Goal: Task Accomplishment & Management: Use online tool/utility

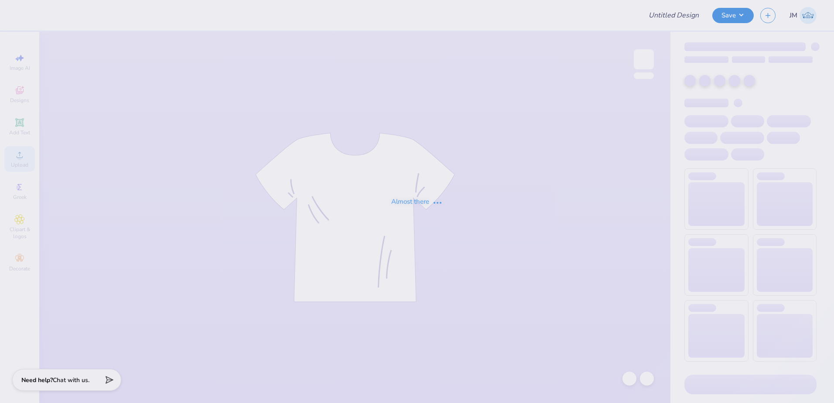
type input "PR Merch"
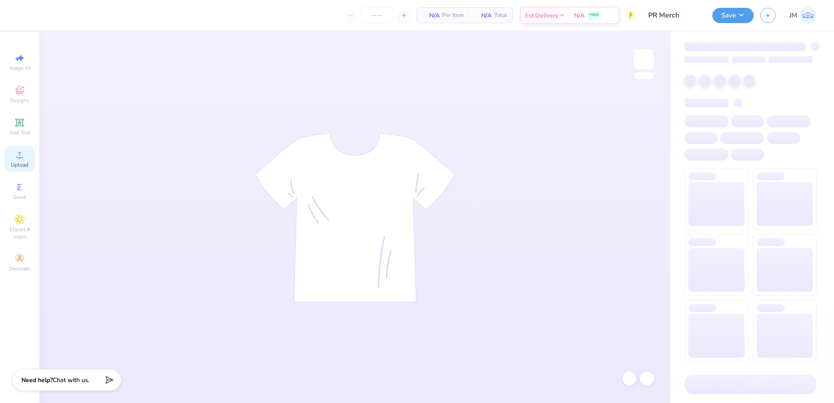
type input "24"
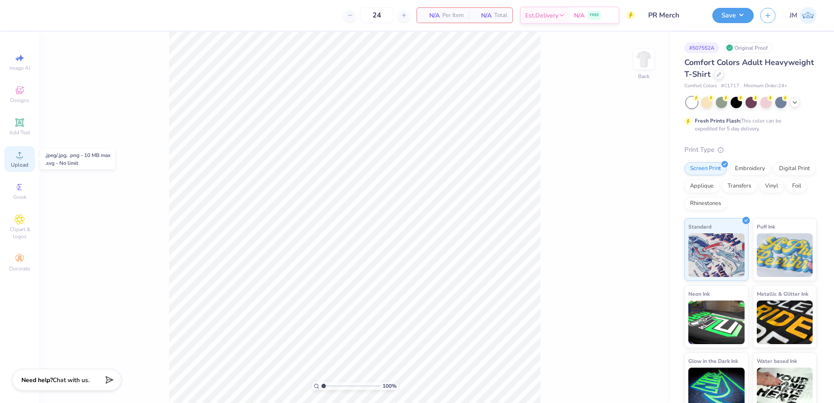
click at [14, 161] on span "Upload" at bounding box center [19, 164] width 17 height 7
click at [26, 156] on div "Upload" at bounding box center [19, 159] width 31 height 26
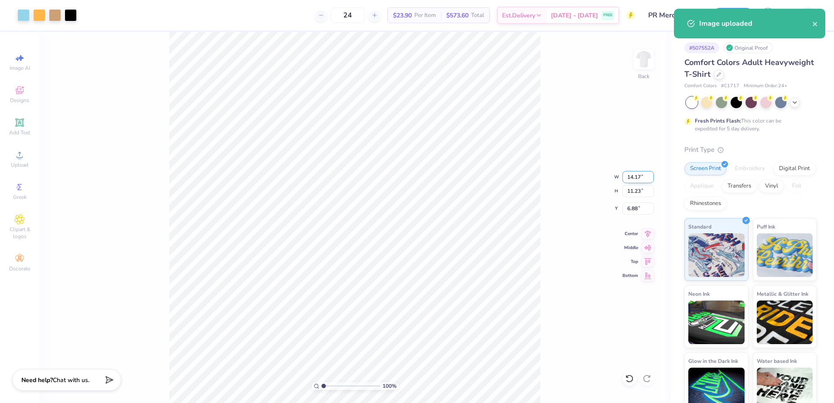
click at [630, 177] on input "14.17" at bounding box center [637, 177] width 31 height 12
type input "10.00"
type input "7.92"
type input "8.54"
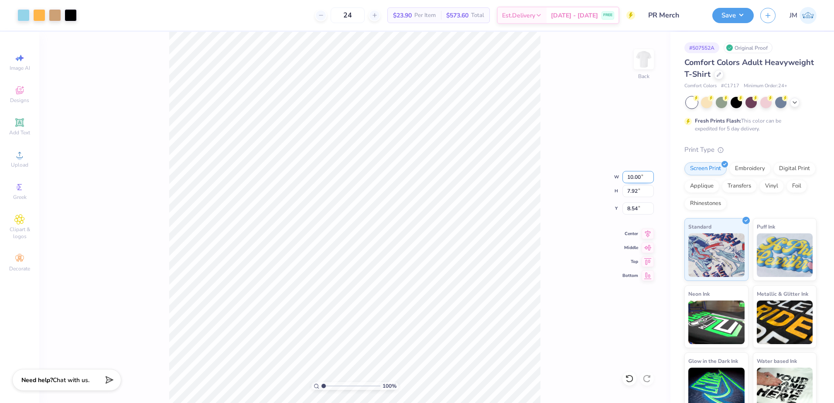
click at [646, 172] on input "10.00" at bounding box center [637, 177] width 31 height 12
type input "7.00"
type input "5.55"
type input "5.87"
click at [23, 125] on icon at bounding box center [19, 122] width 8 height 8
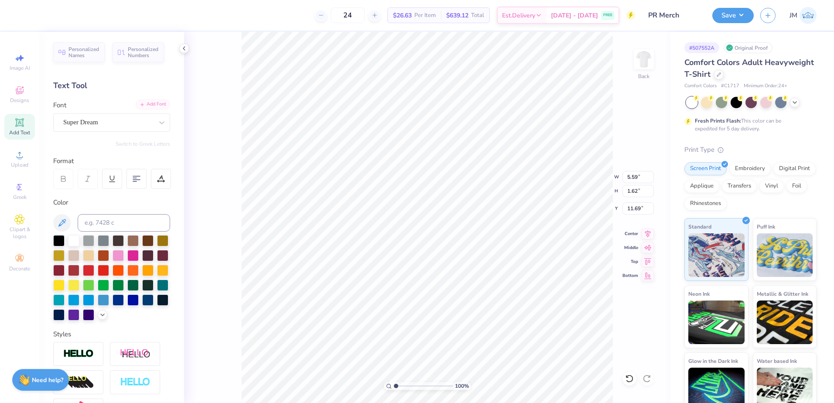
click at [154, 104] on div "Add Font" at bounding box center [153, 104] width 34 height 10
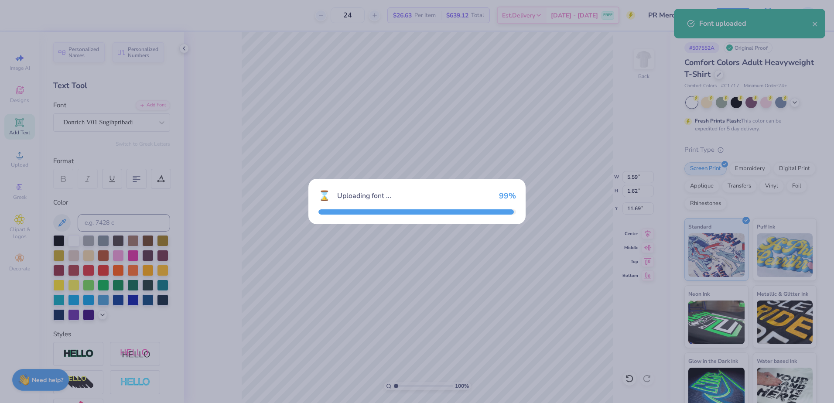
type input "7.58"
type input "1.79"
type input "11.60"
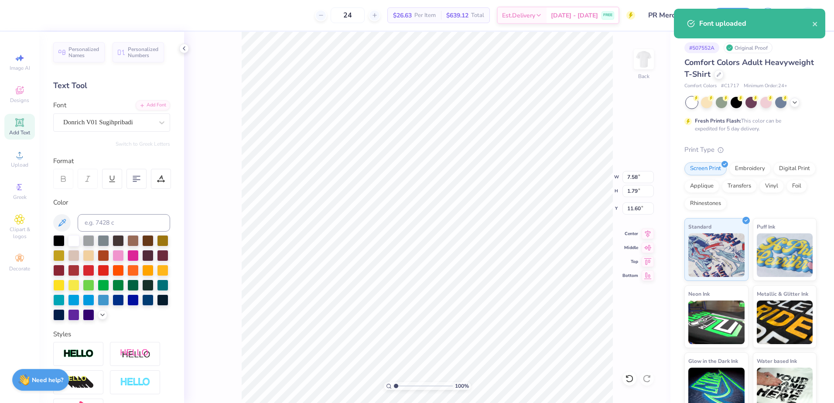
type input "7.00"
type input "5.55"
type input "5.87"
type input "7.58"
type input "1.79"
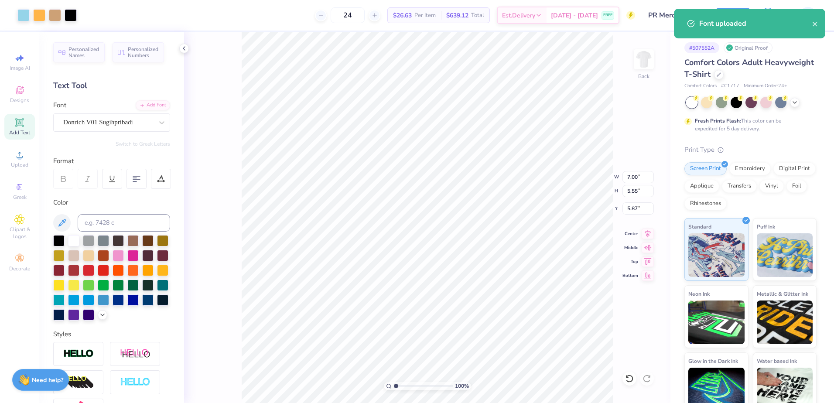
type input "11.60"
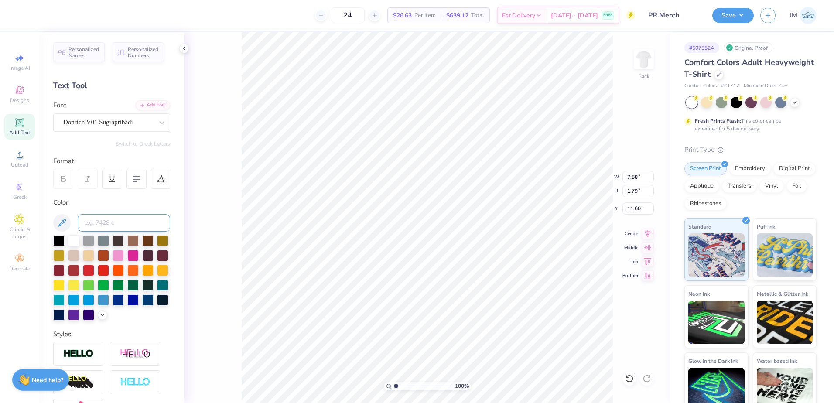
click at [119, 225] on input at bounding box center [124, 222] width 92 height 17
type input "2975"
type input "13.36"
type textarea "EXERCISE CLUB"
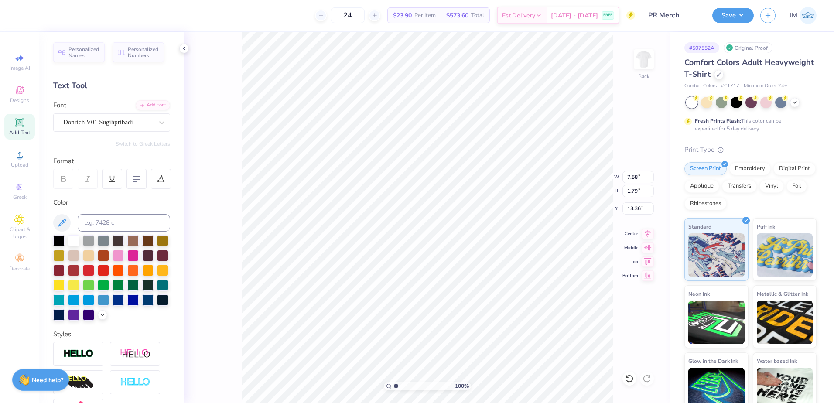
type input "7.00"
type input "5.55"
type input "5.87"
type input "14.17"
type input "1.24"
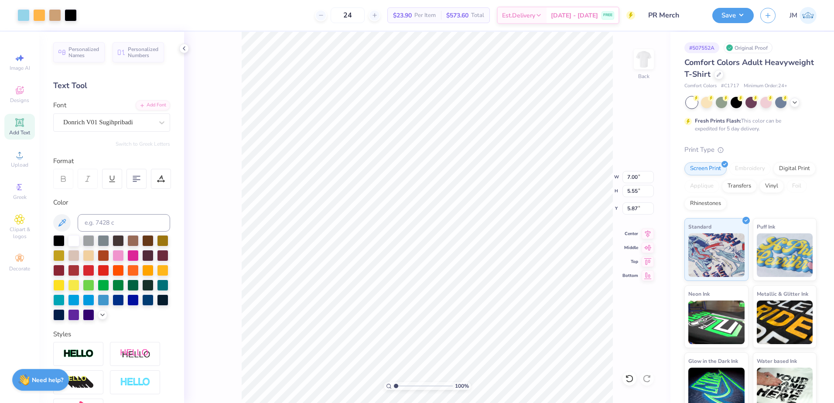
type input "13.63"
type input "9.45"
type input "0.83"
type input "4.43"
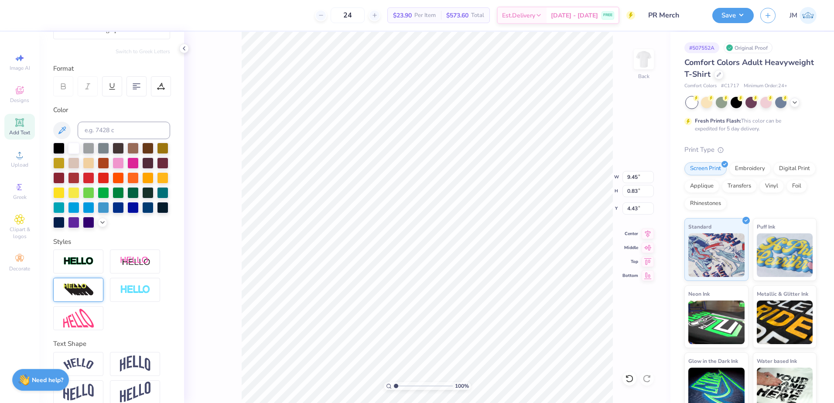
scroll to position [119, 0]
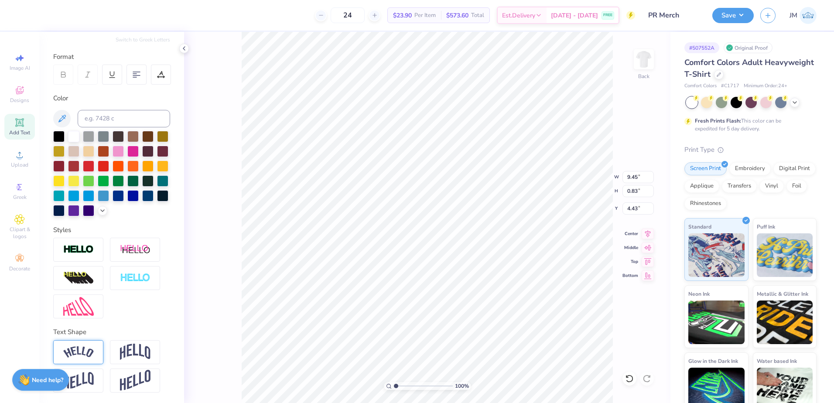
click at [82, 349] on img at bounding box center [78, 352] width 31 height 12
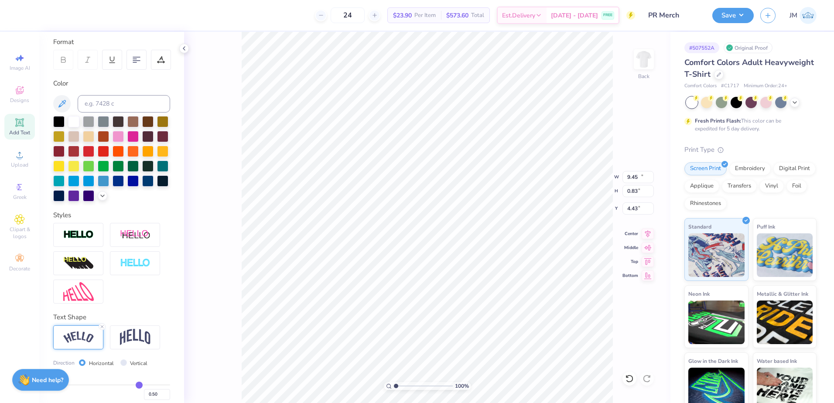
type input "10.45"
type input "2.17"
type input "3.76"
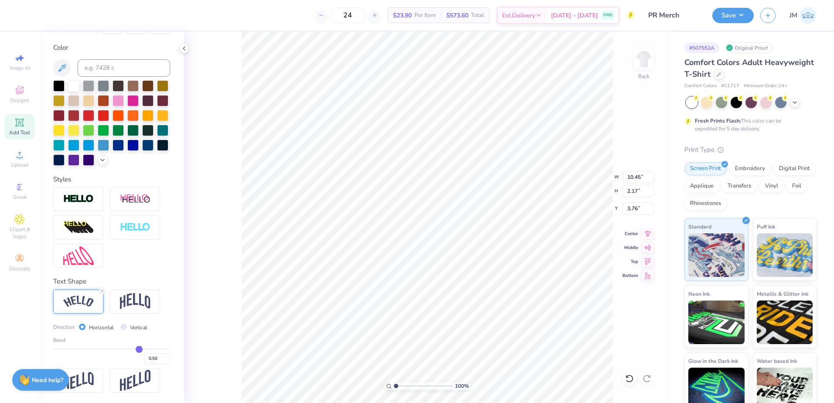
scroll to position [170, 0]
type input "0.47"
type input "0.46"
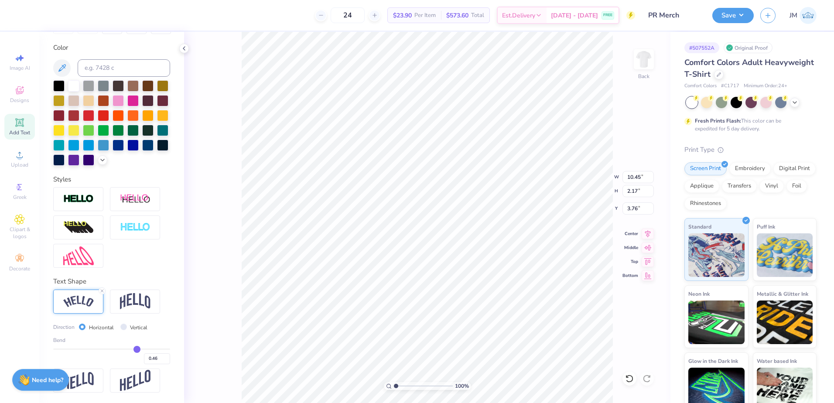
type input "0.45"
type input "0.44"
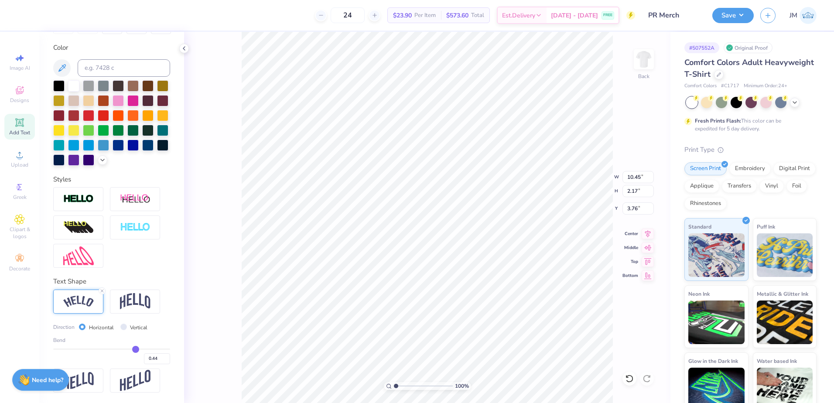
click at [131, 350] on input "range" at bounding box center [111, 348] width 117 height 1
type input "10.34"
type input "1.87"
type input "3.91"
type input "0.42"
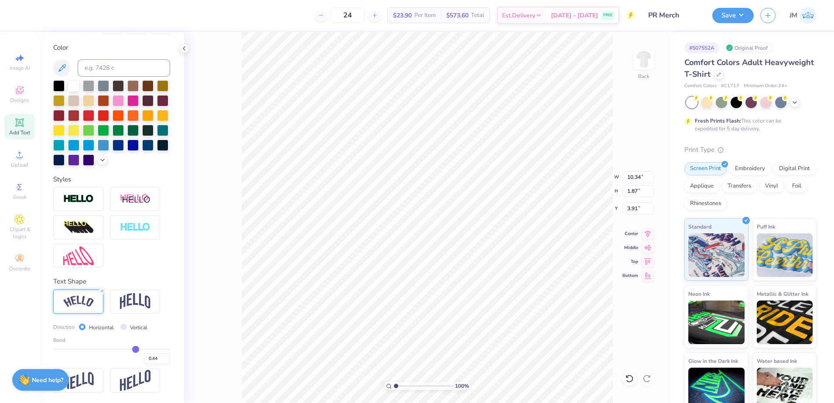
type input "0.42"
type input "0.41"
type input "0.4"
type input "0.40"
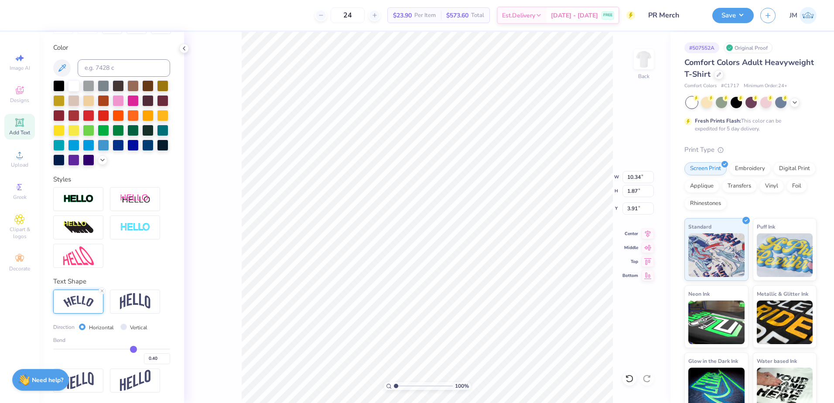
type input "0.39"
type input "0.38"
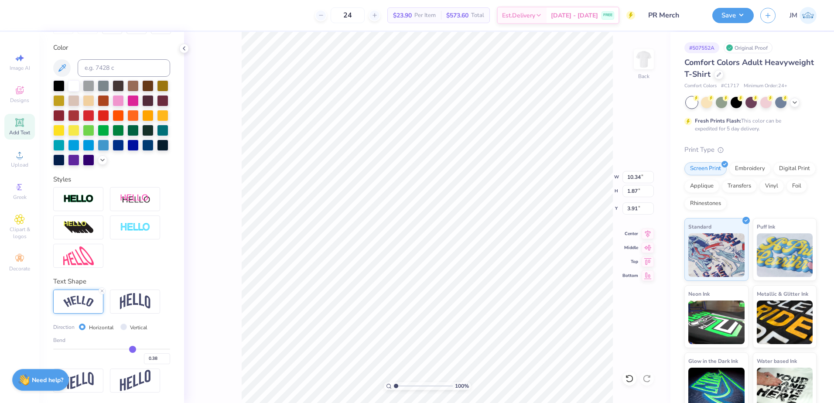
click at [128, 350] on input "range" at bounding box center [111, 348] width 117 height 1
type input "10.23"
type input "1.60"
type input "4.04"
type input "0.37"
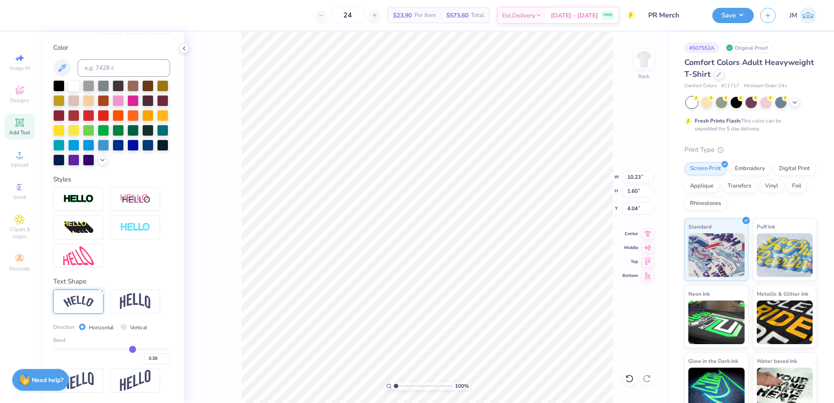
type input "0.37"
type input "0.36"
type input "0.35"
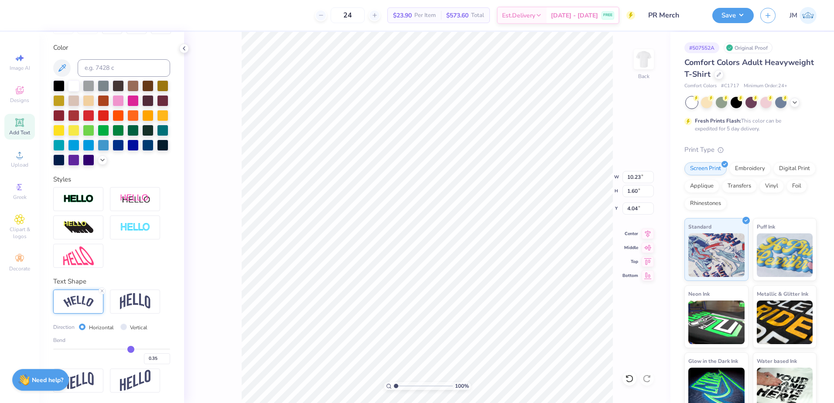
type input "0.35"
click at [126, 350] on input "range" at bounding box center [111, 348] width 117 height 1
type input "10.17"
type input "1.48"
type input "4.10"
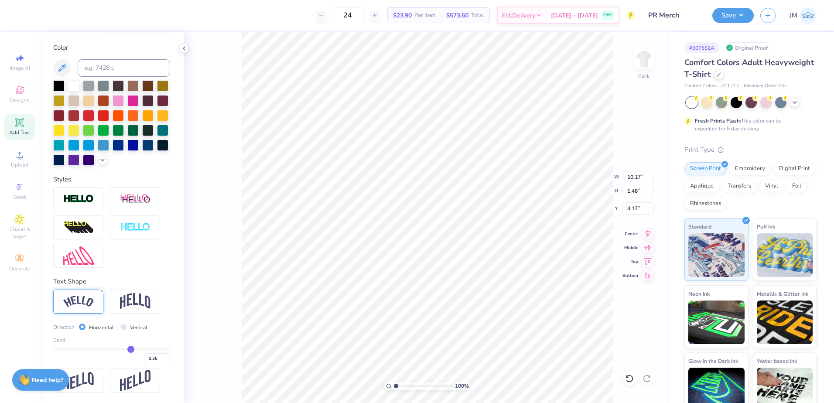
type input "11.40"
type input "1.66"
type input "4.60"
type input "5.57"
type input "4.41"
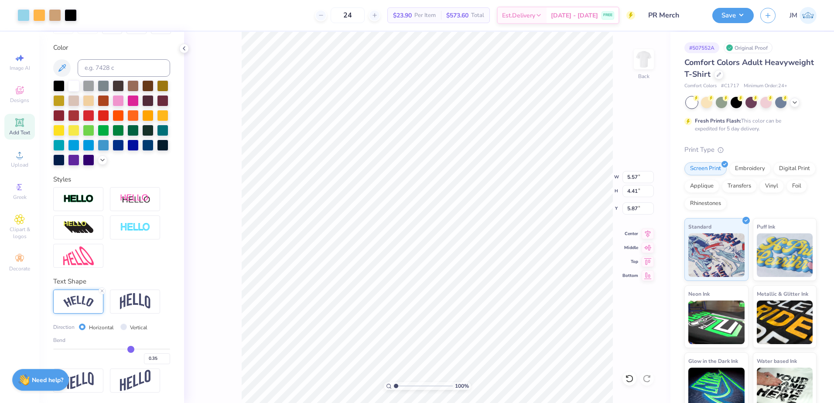
type input "6.01"
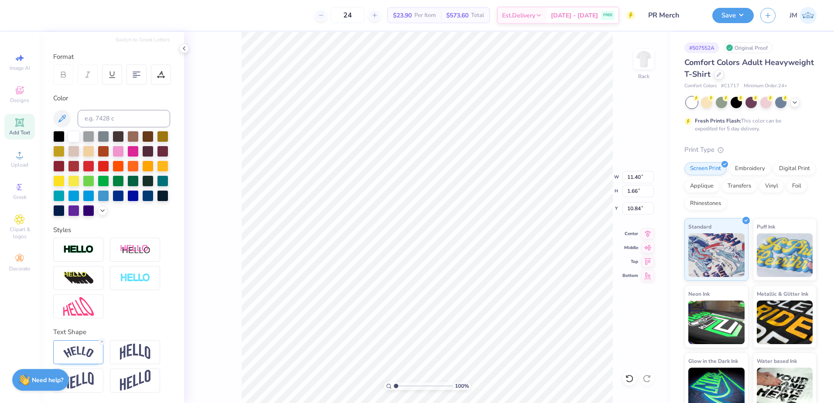
type input "10.84"
click at [102, 341] on line at bounding box center [102, 341] width 3 height 3
type input "10.59"
type input "0.93"
type input "11.20"
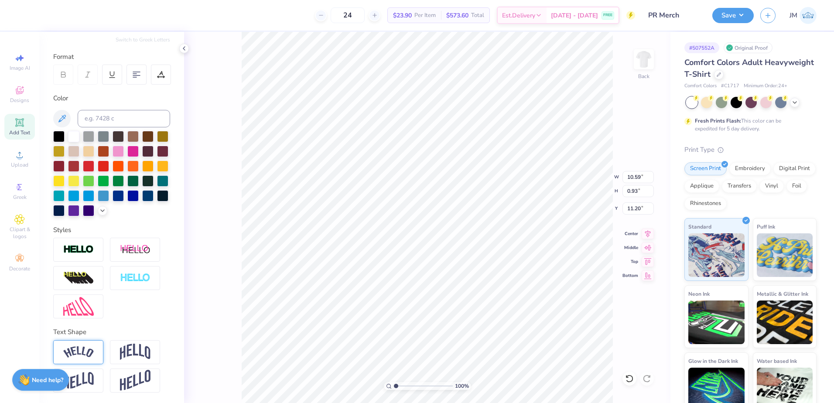
paste textarea "[GEOGRAPHIC_DATA][PERSON_NAME]"
type textarea "[GEOGRAPHIC_DATA][PERSON_NAME]"
type input "5.57"
type input "4.41"
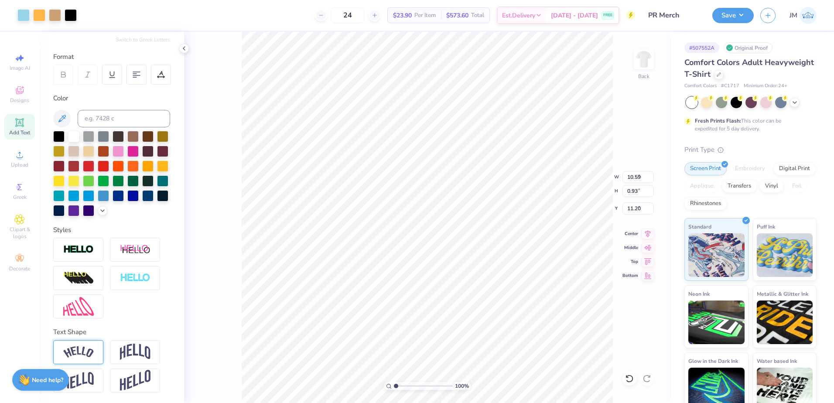
type input "6.01"
type input "14.17"
type input "0.70"
type input "11.32"
type input "7.38"
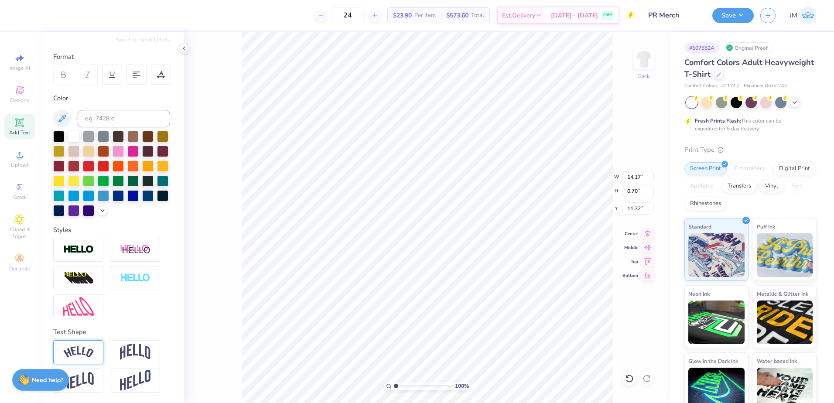
type input "0.37"
type input "10.87"
type input "2.53"
click at [405, 386] on input "range" at bounding box center [423, 386] width 59 height 8
type input "11.52"
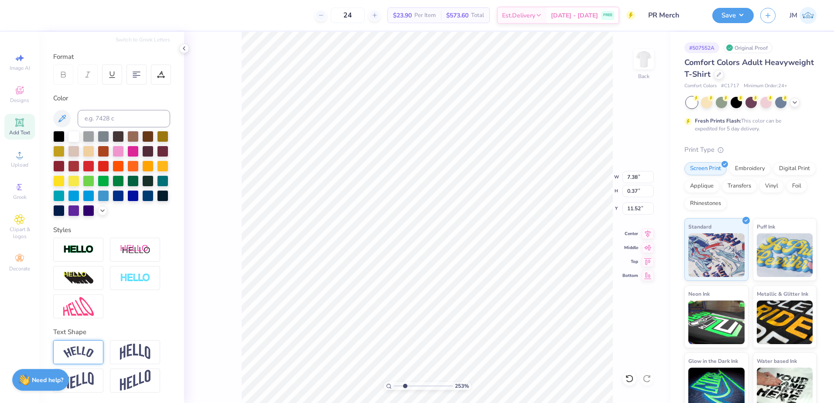
scroll to position [7, 1]
type textarea "TM"
type input "10.87"
type input "0.73"
type input "0.34"
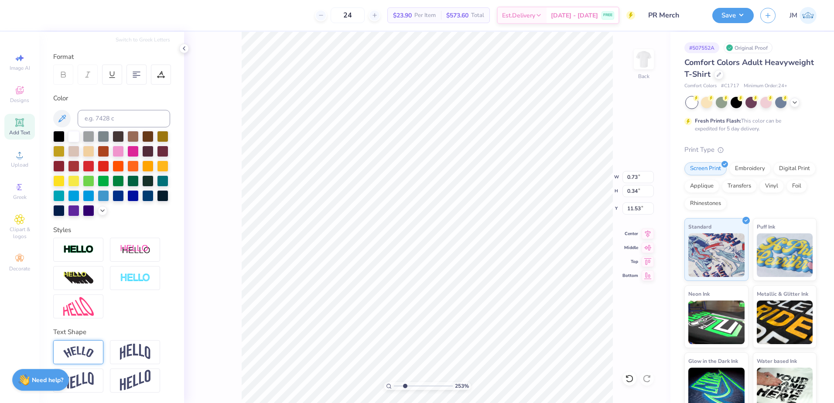
type input "10.87"
type input "0.34"
type input "0.16"
type input "3.57"
click at [411, 383] on input "range" at bounding box center [423, 386] width 59 height 8
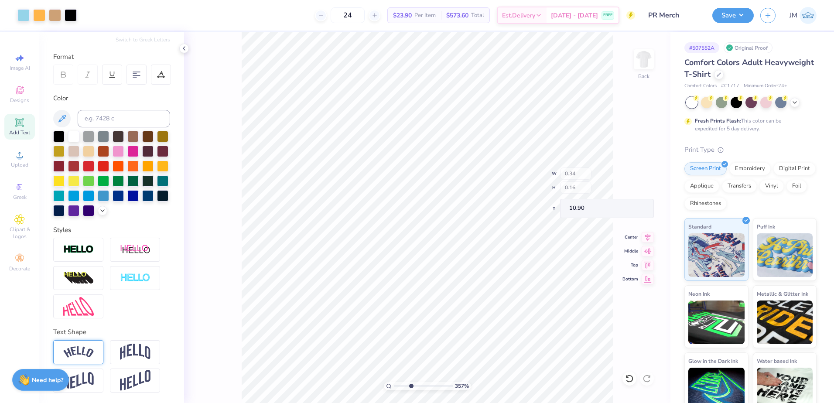
type input "10.90"
click at [541, 307] on li "Group" at bounding box center [543, 307] width 68 height 17
drag, startPoint x: 406, startPoint y: 386, endPoint x: 403, endPoint y: 379, distance: 7.6
type input "2.23"
click at [403, 382] on input "range" at bounding box center [423, 386] width 59 height 8
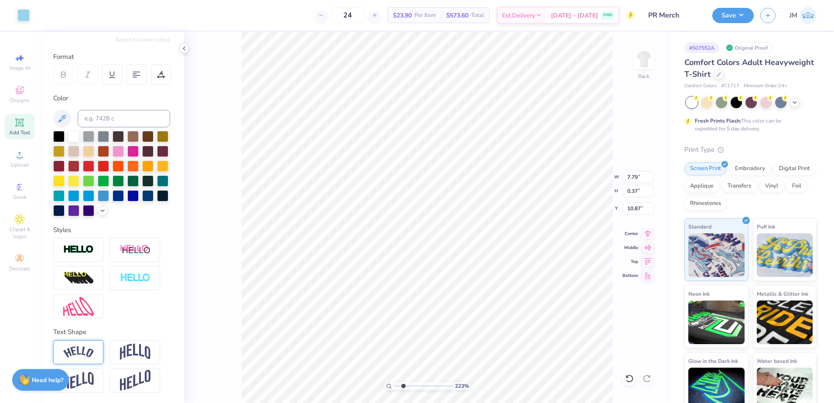
type input "5.57"
type input "4.41"
type input "6.01"
click at [650, 232] on icon at bounding box center [648, 232] width 6 height 7
type input "10.67"
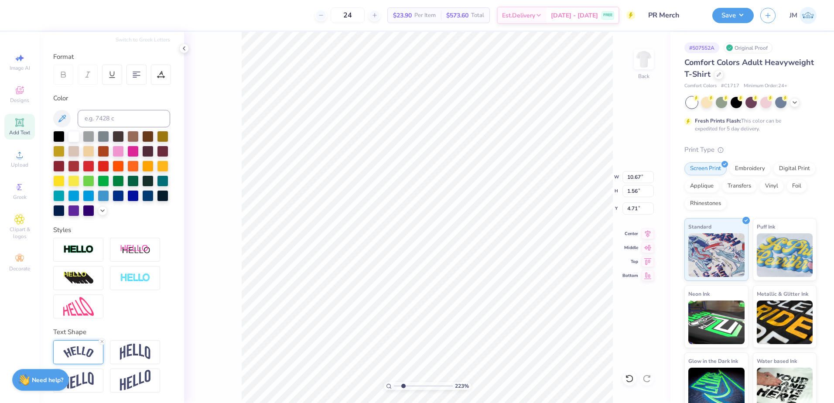
type input "1.56"
type input "4.76"
type input "5.57"
type input "4.41"
type input "6.07"
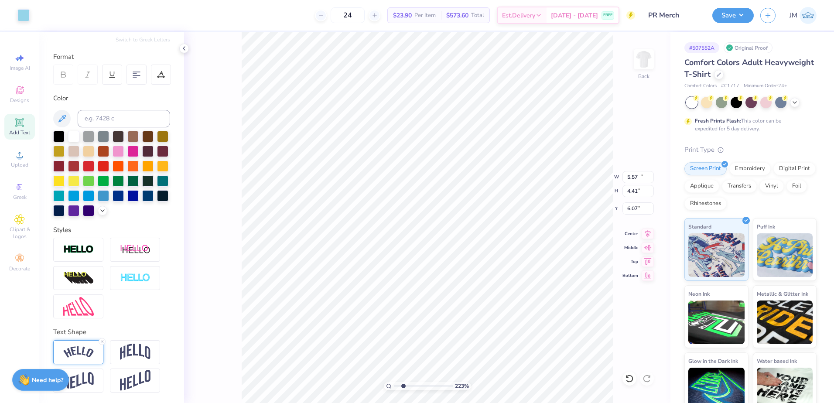
type input "10.67"
type input "1.56"
type input "4.77"
type input "10.80"
drag, startPoint x: 404, startPoint y: 385, endPoint x: 399, endPoint y: 382, distance: 5.6
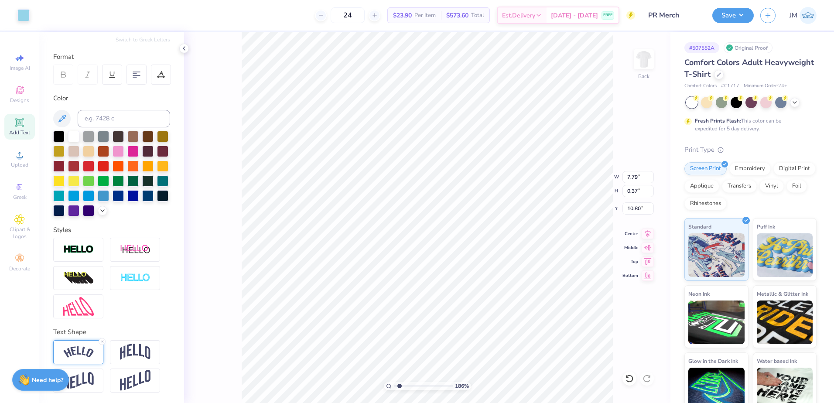
type input "1.63"
click at [399, 382] on input "range" at bounding box center [423, 386] width 59 height 8
click at [462, 312] on li "Group" at bounding box center [461, 307] width 68 height 17
drag, startPoint x: 641, startPoint y: 175, endPoint x: 621, endPoint y: 169, distance: 21.0
click at [640, 175] on input "10.67" at bounding box center [637, 177] width 31 height 12
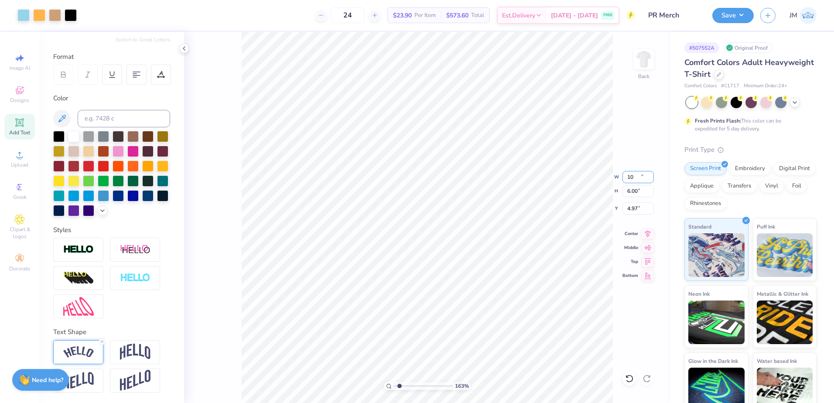
type input "10.00"
type input "6.00"
type input "4.97"
click at [628, 178] on input "10.00" at bounding box center [637, 177] width 31 height 12
type input "11.00"
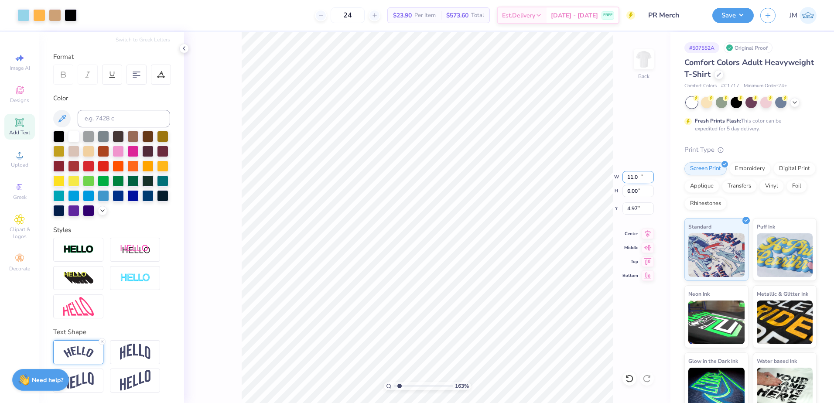
type input "6.60"
click at [633, 210] on input "4.67" at bounding box center [637, 208] width 31 height 12
click at [637, 191] on input "6.60" at bounding box center [637, 191] width 31 height 12
type input "3.00"
drag, startPoint x: 401, startPoint y: 385, endPoint x: 391, endPoint y: 384, distance: 10.5
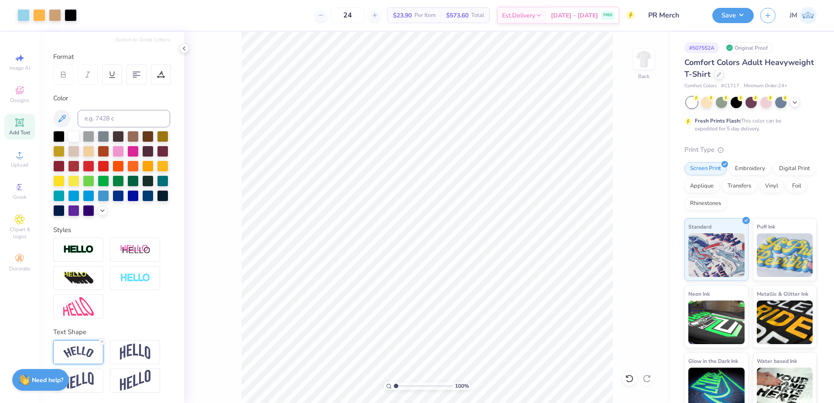
type input "1"
click at [394, 384] on input "range" at bounding box center [423, 386] width 59 height 8
click at [731, 11] on button "Save" at bounding box center [732, 14] width 41 height 15
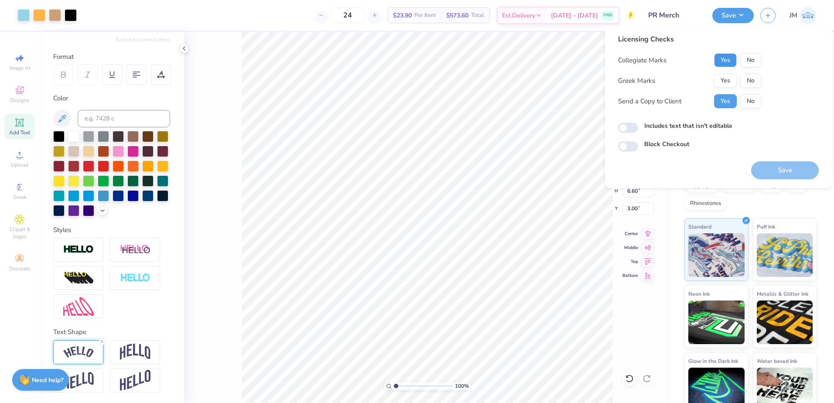
click at [723, 64] on button "Yes" at bounding box center [725, 60] width 23 height 14
click at [751, 81] on button "No" at bounding box center [750, 81] width 21 height 14
click at [787, 167] on button "Save" at bounding box center [785, 170] width 68 height 18
